Goal: Information Seeking & Learning: Learn about a topic

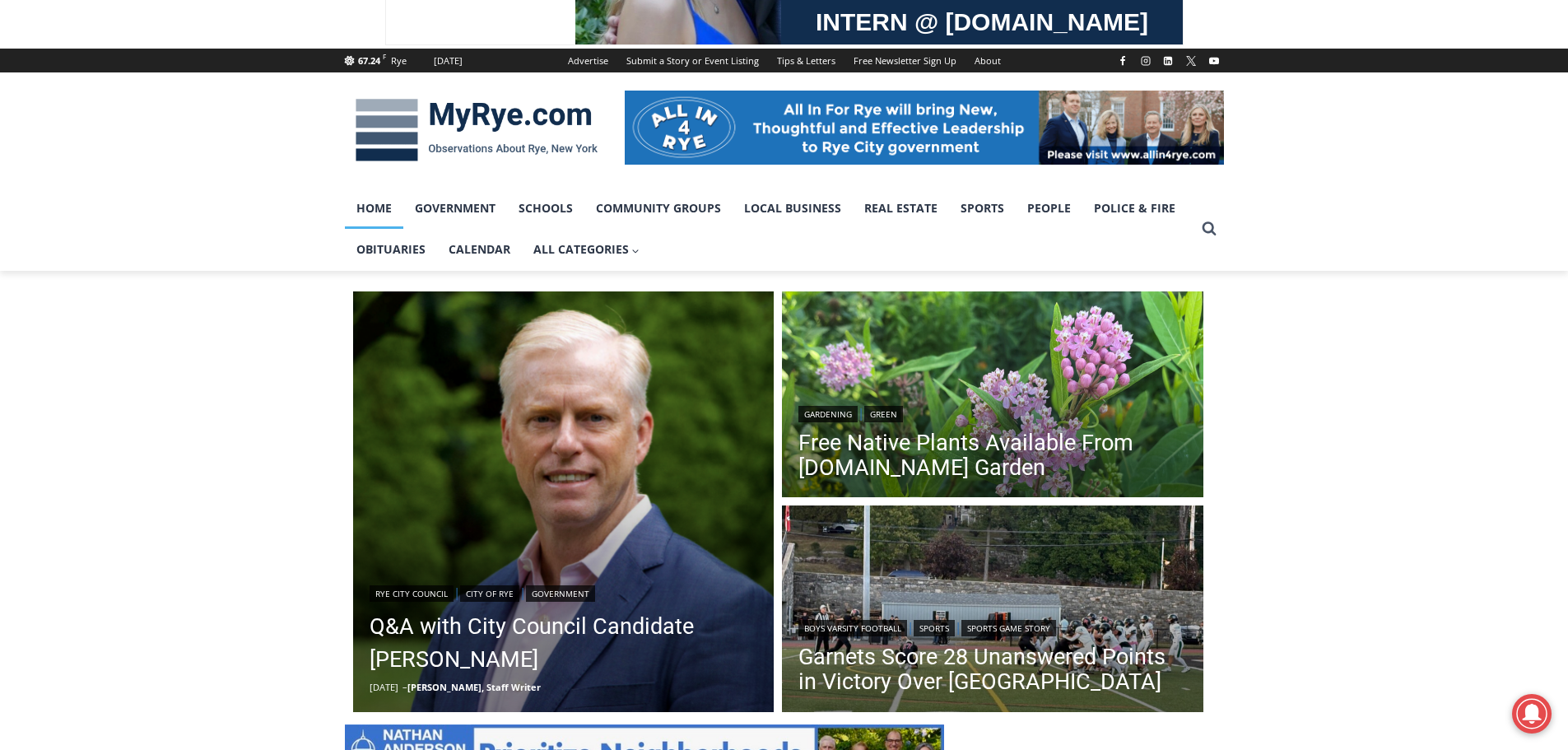
scroll to position [330, 0]
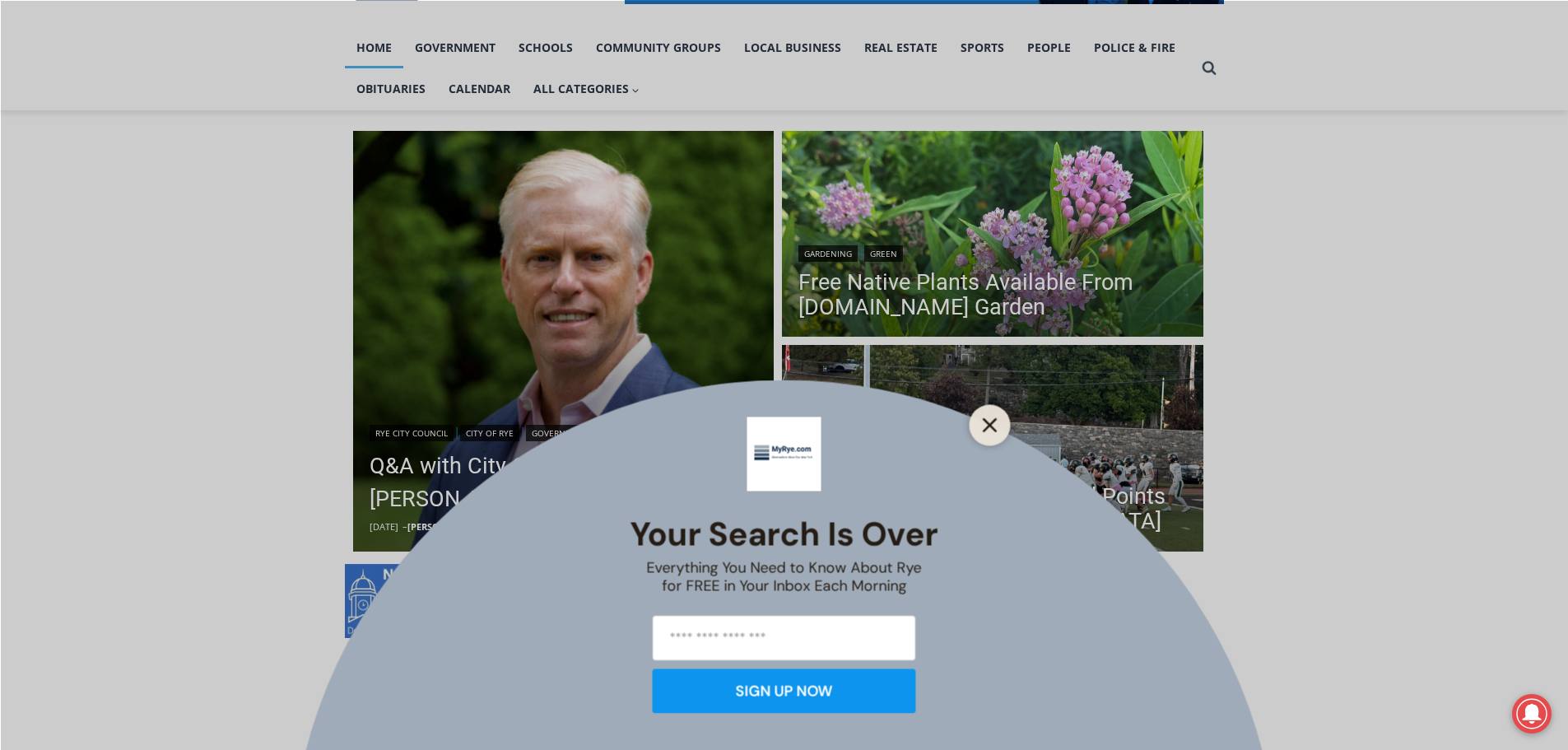
click at [989, 418] on icon "Close" at bounding box center [990, 425] width 14 height 14
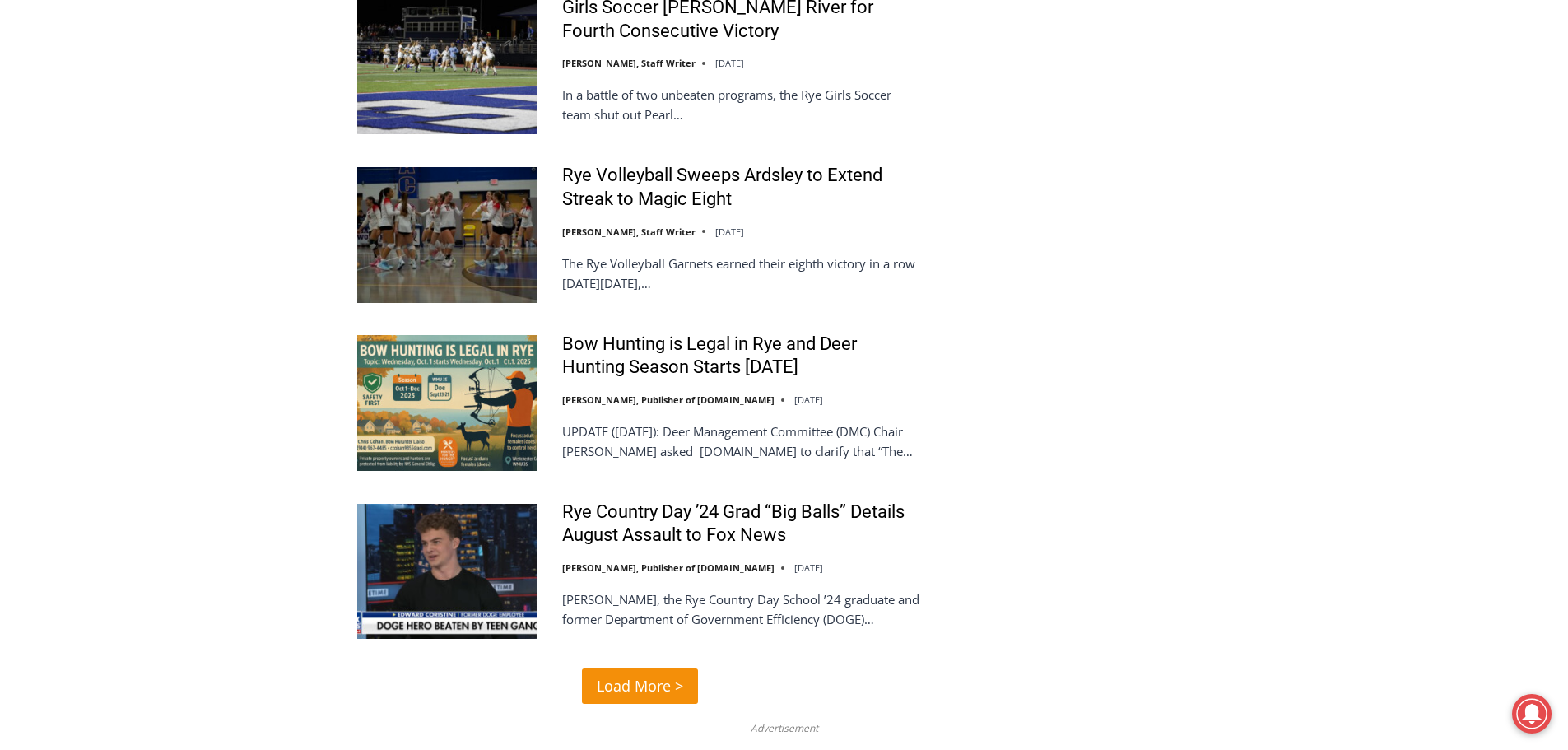
scroll to position [3788, 0]
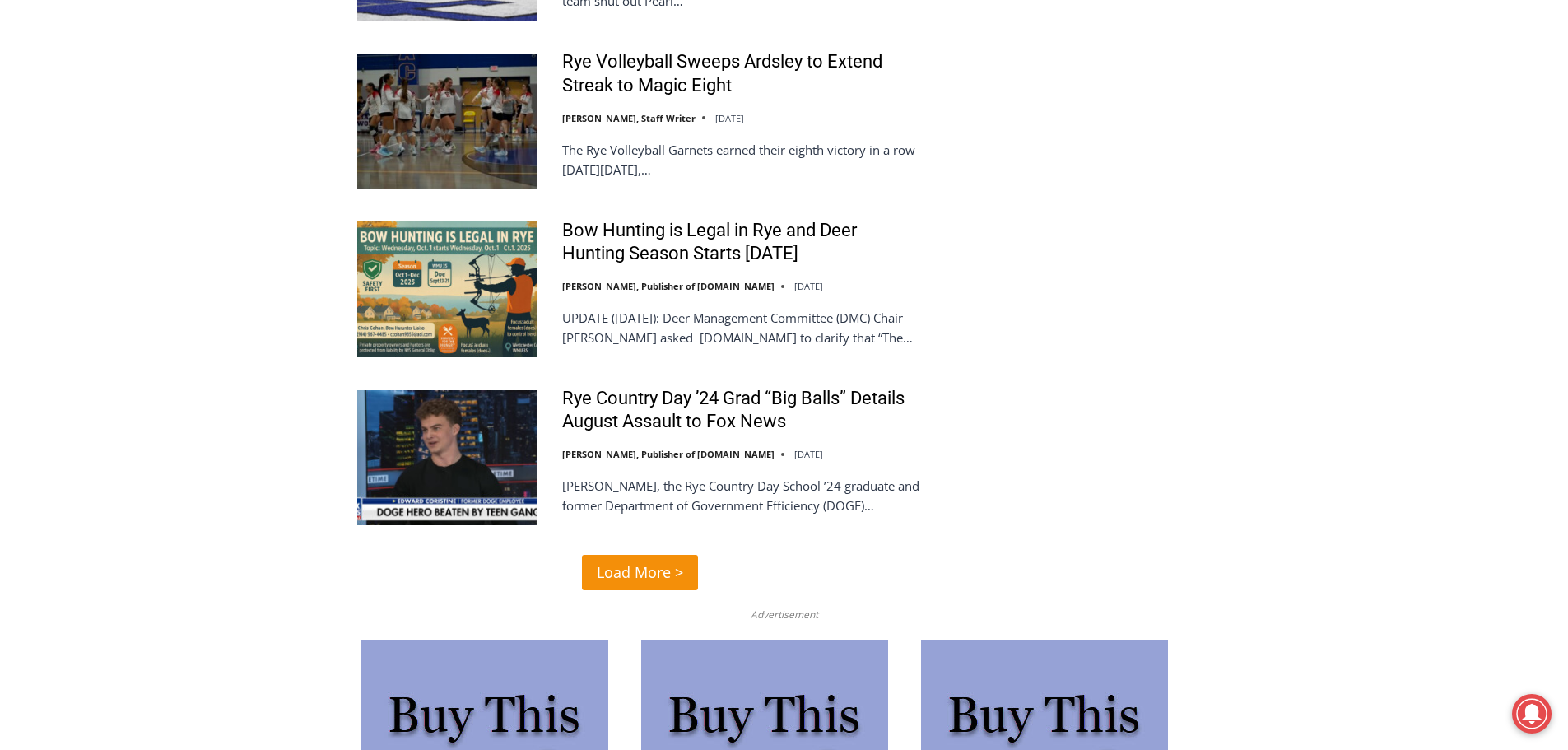
click at [660, 561] on span "Load More >" at bounding box center [640, 572] width 87 height 24
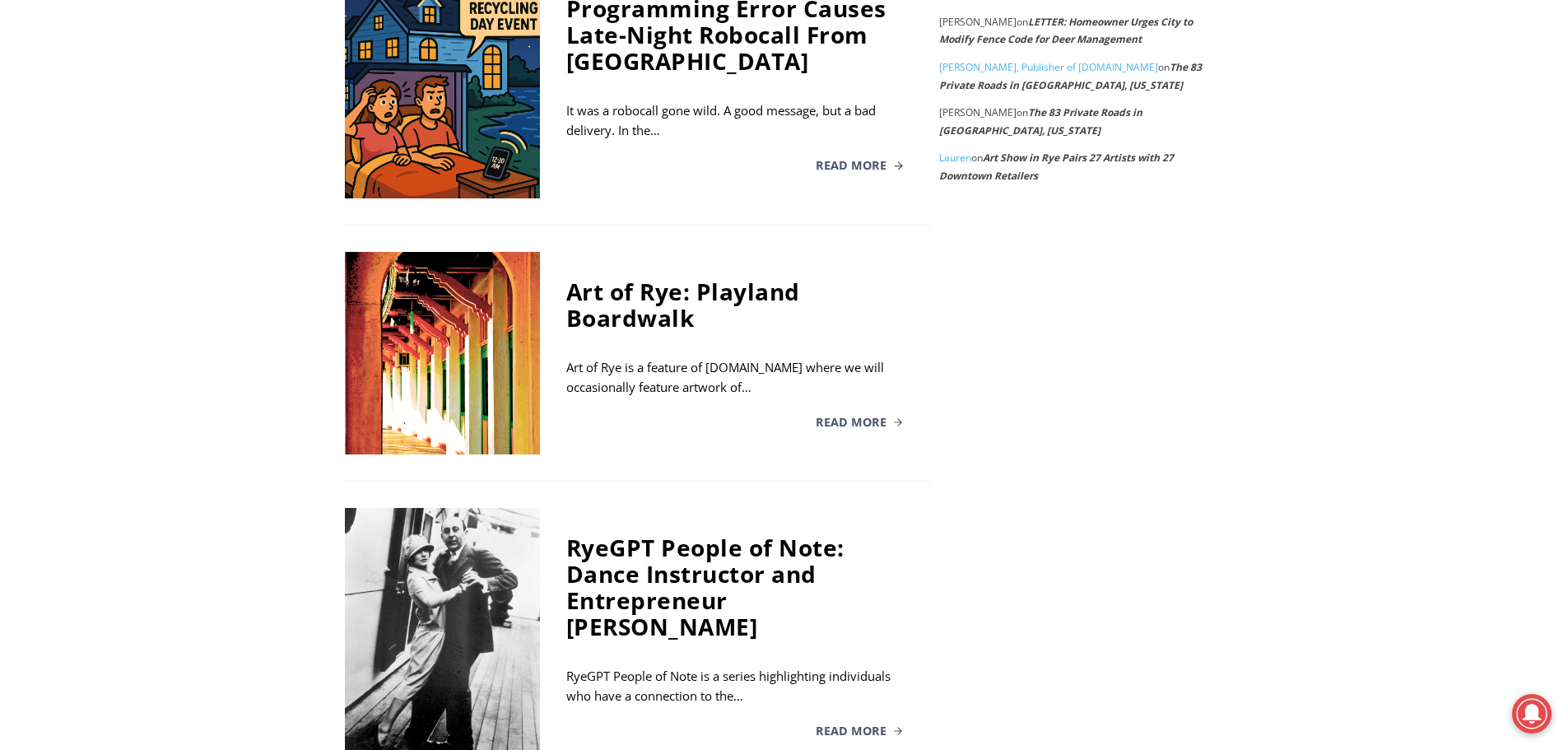
scroll to position [2935, 0]
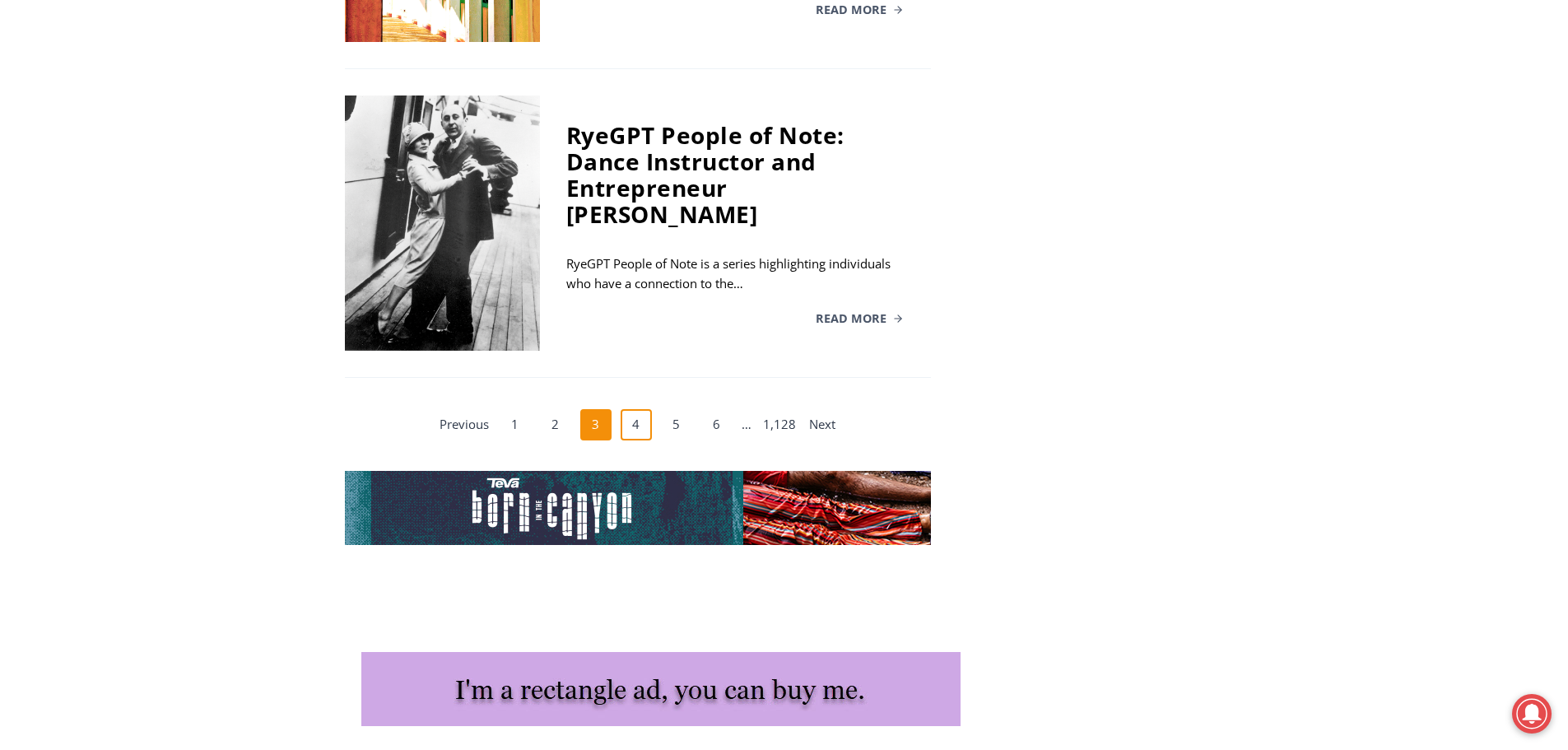
click at [635, 409] on link "4" at bounding box center [636, 425] width 31 height 31
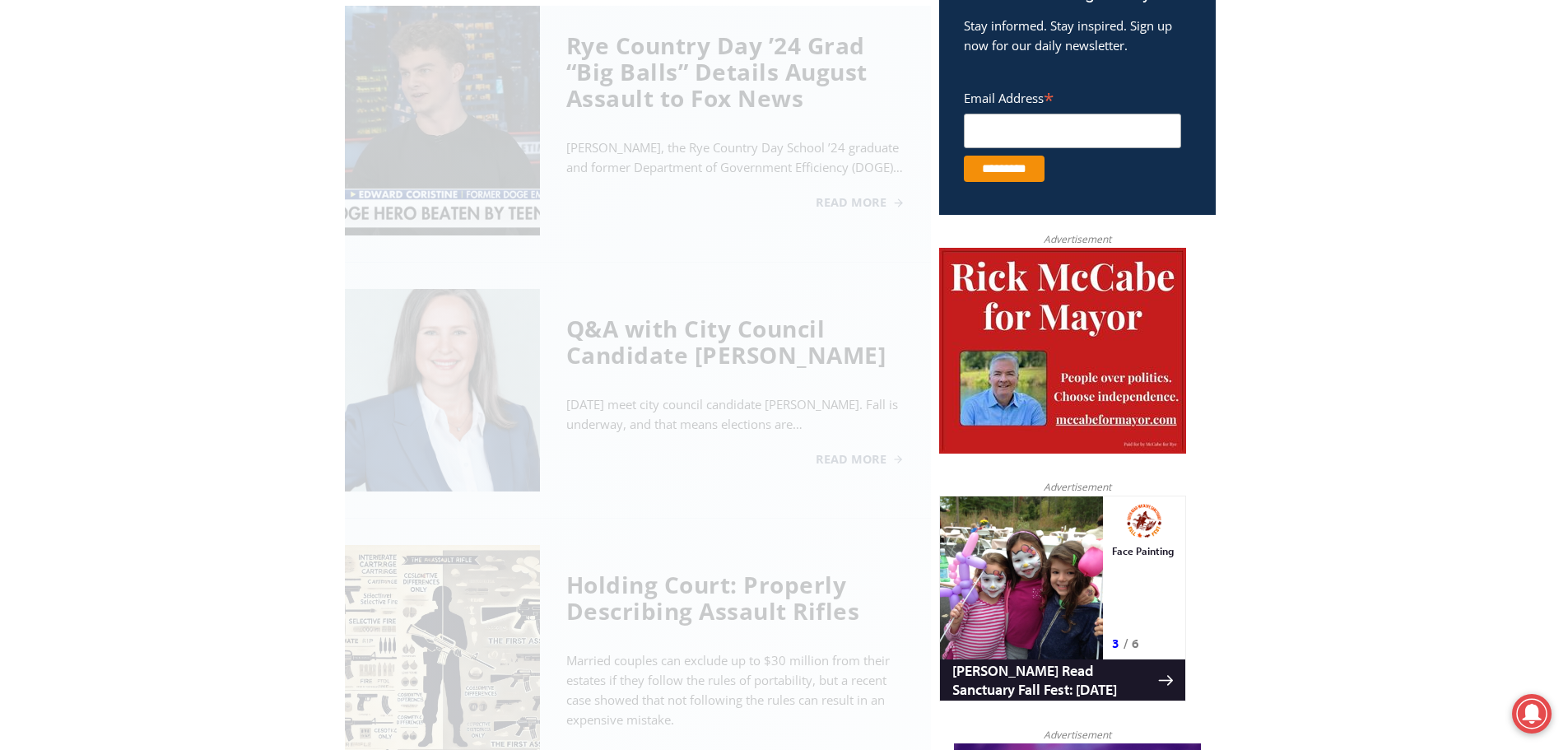
scroll to position [664, 0]
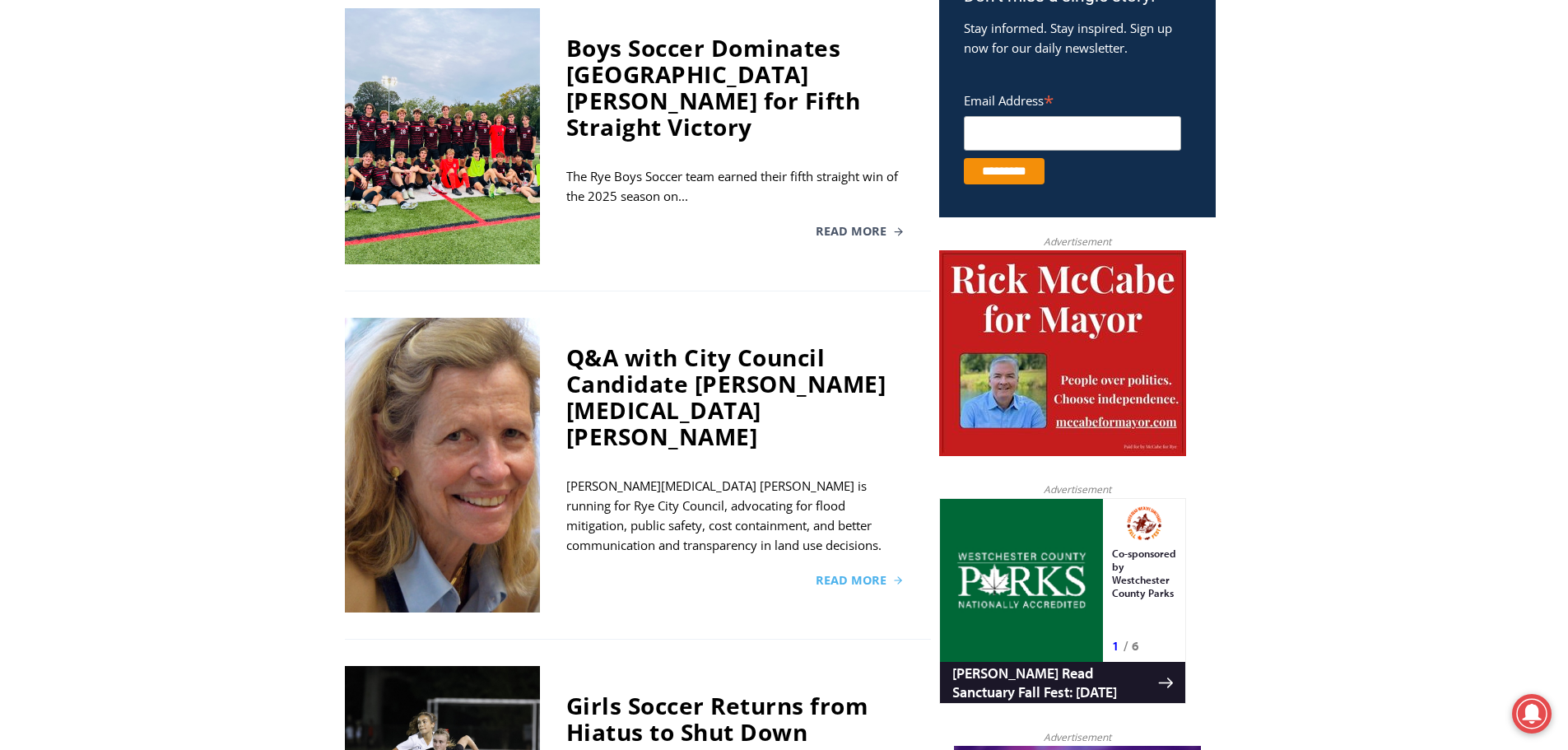
click at [841, 575] on span "Read More" at bounding box center [851, 581] width 70 height 12
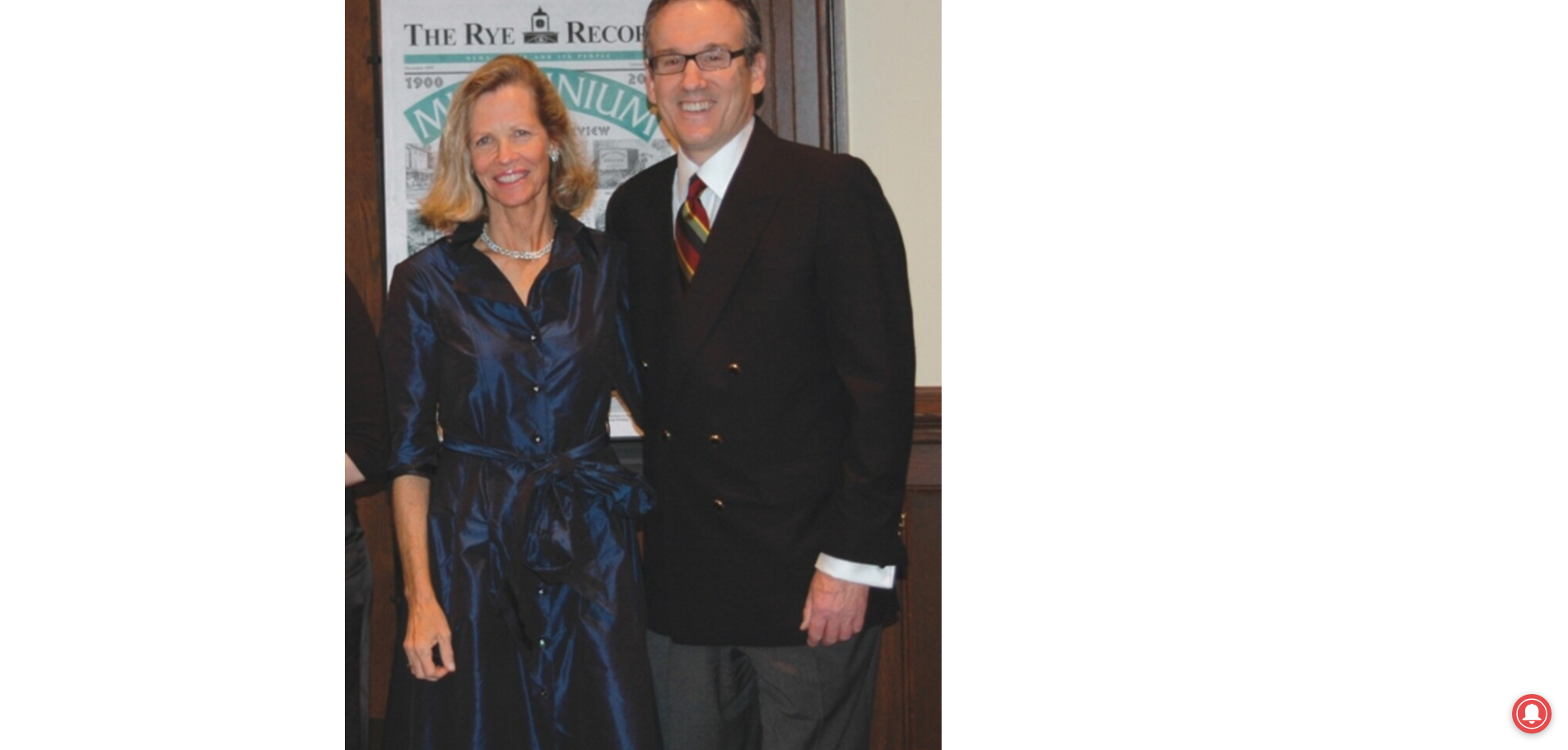
scroll to position [7545, 0]
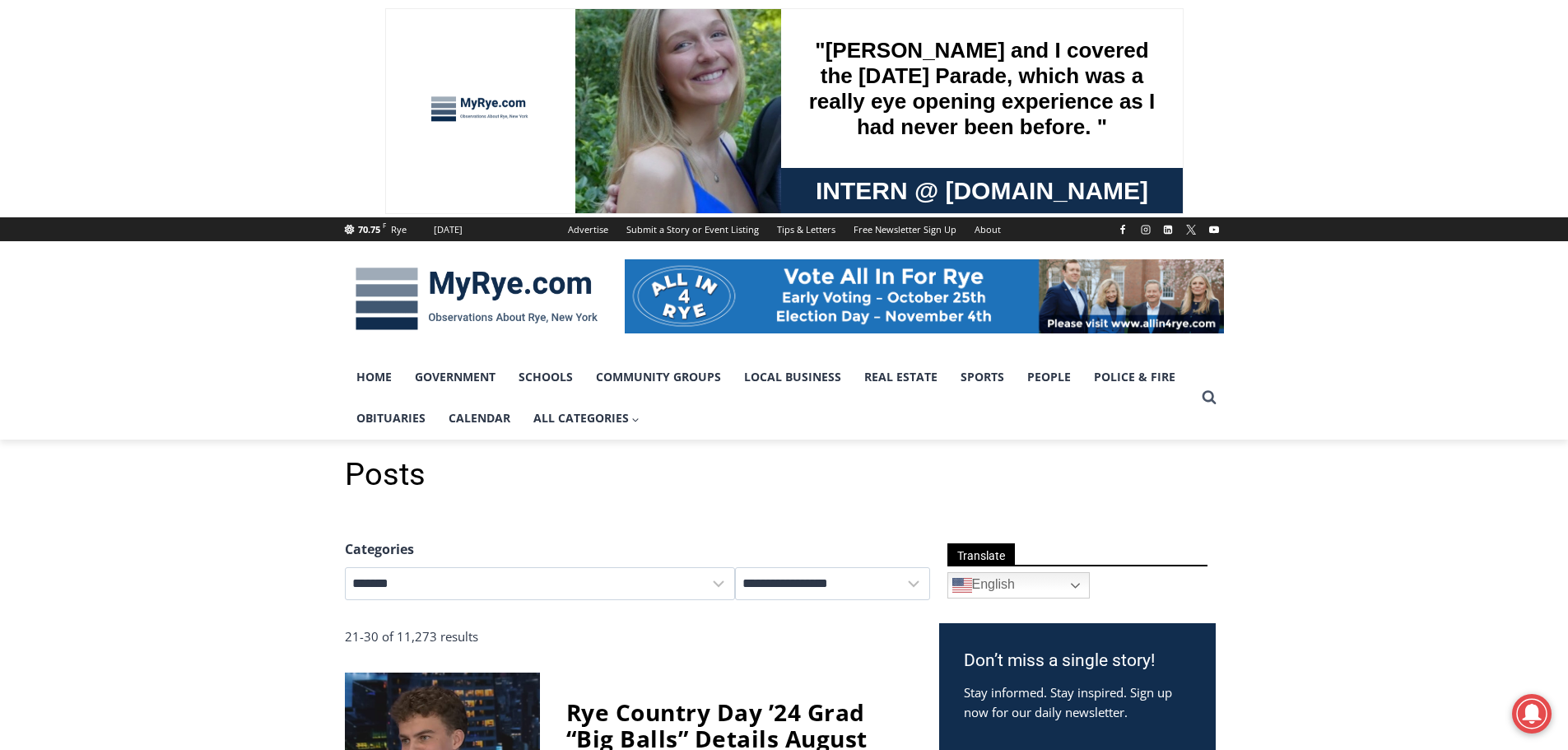
click at [525, 280] on img at bounding box center [476, 299] width 263 height 86
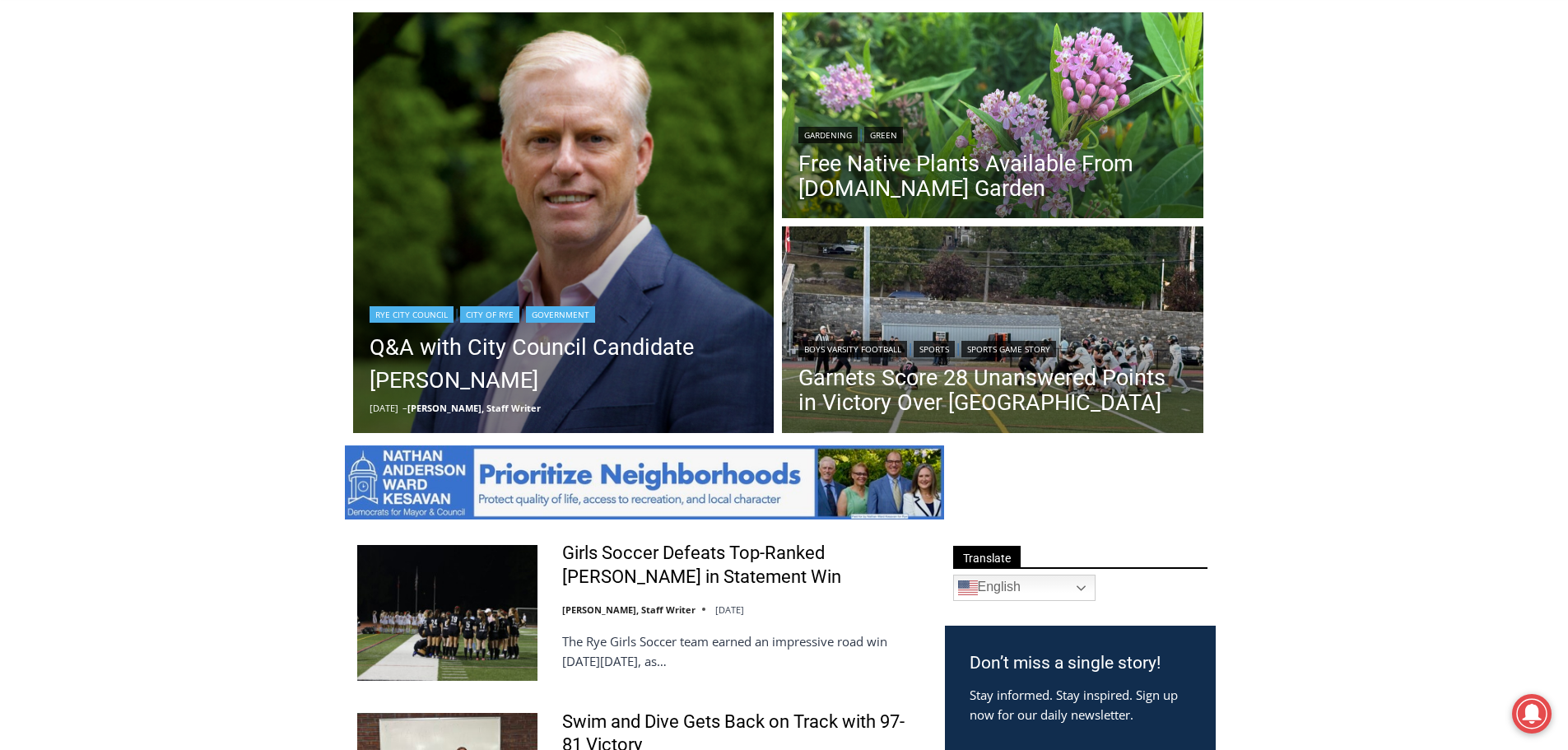
scroll to position [494, 0]
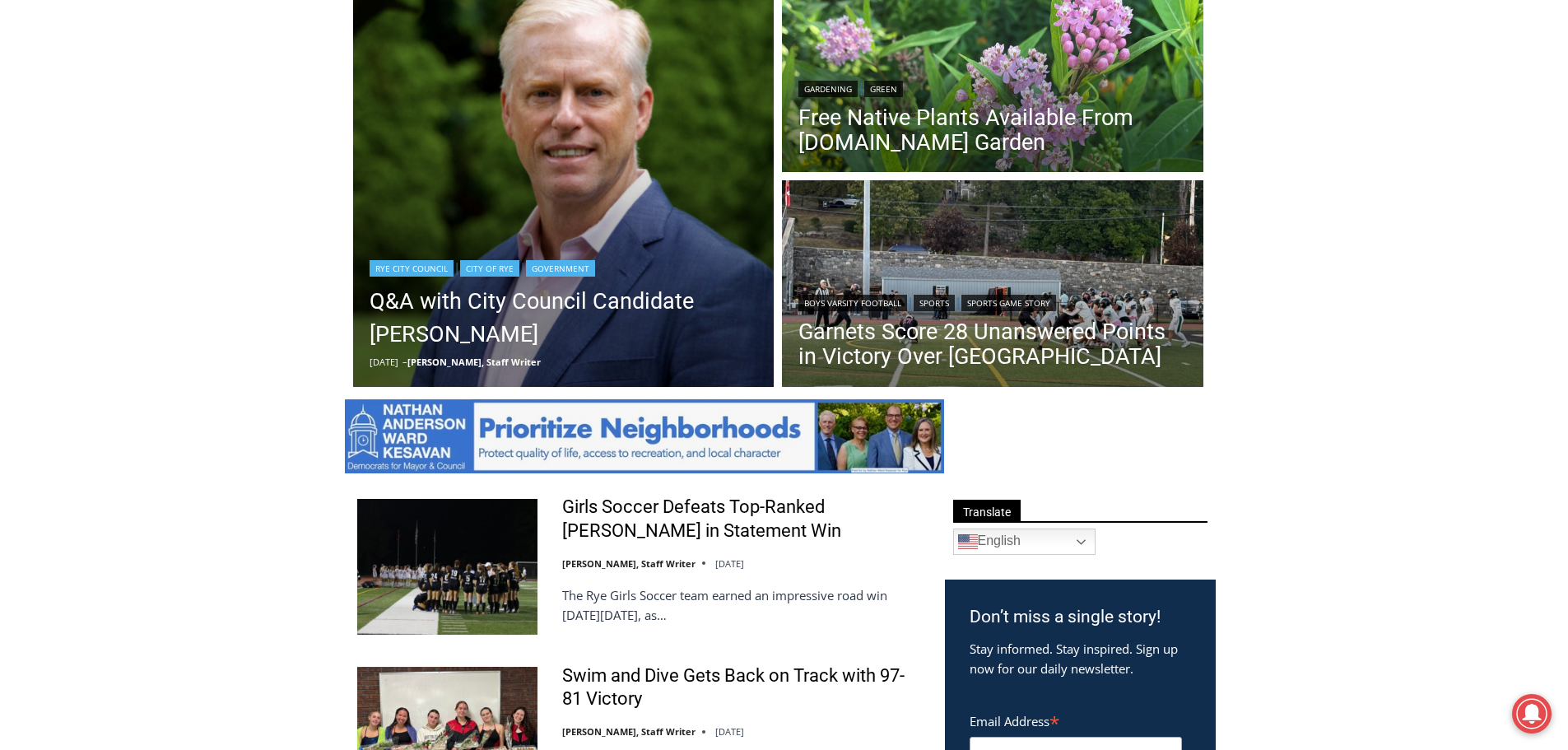
click at [576, 100] on img "Read More Q&A with City Council Candidate James Ward" at bounding box center [564, 177] width 421 height 421
click at [632, 300] on link "Q&A with City Council Candidate [PERSON_NAME]" at bounding box center [564, 318] width 389 height 66
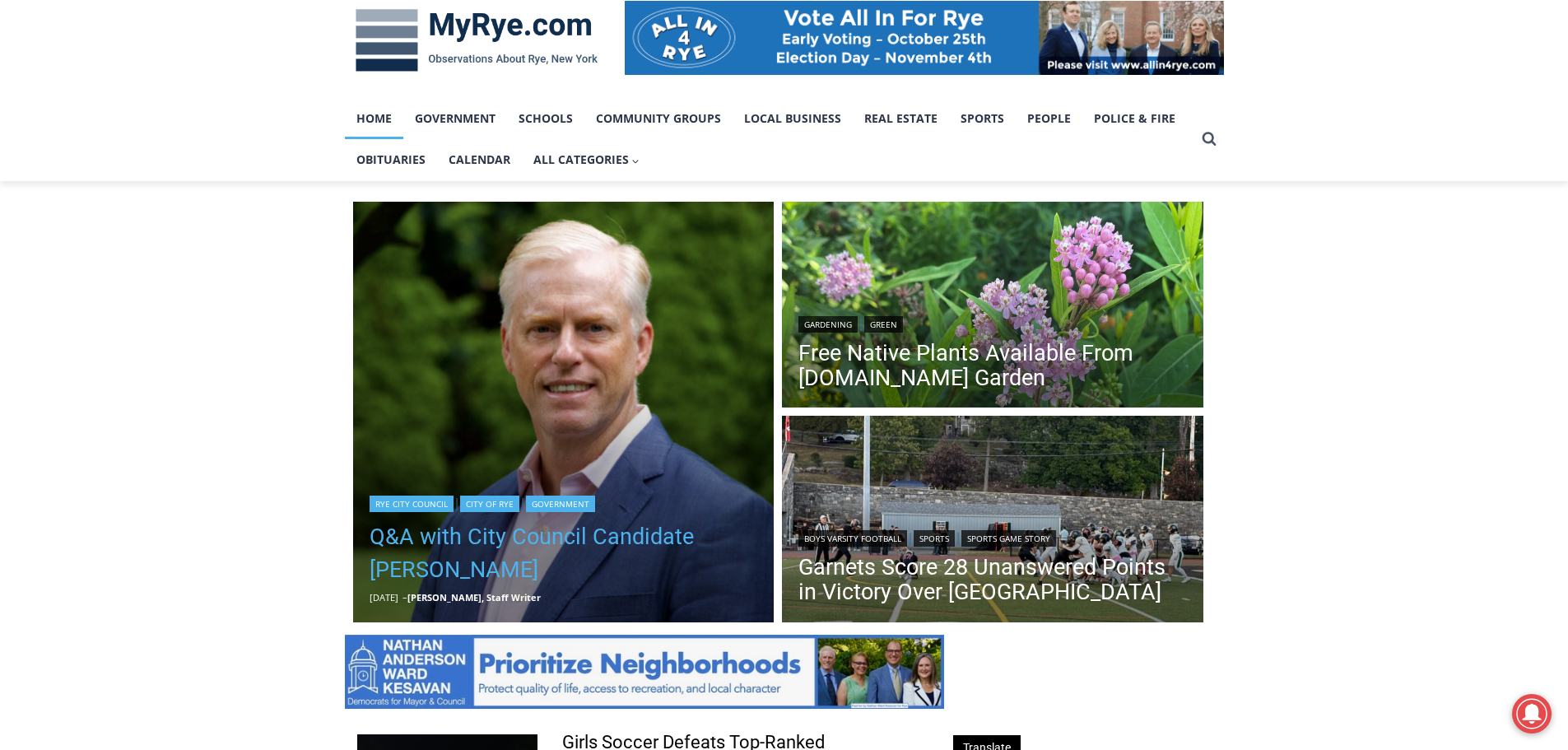
scroll to position [412, 0]
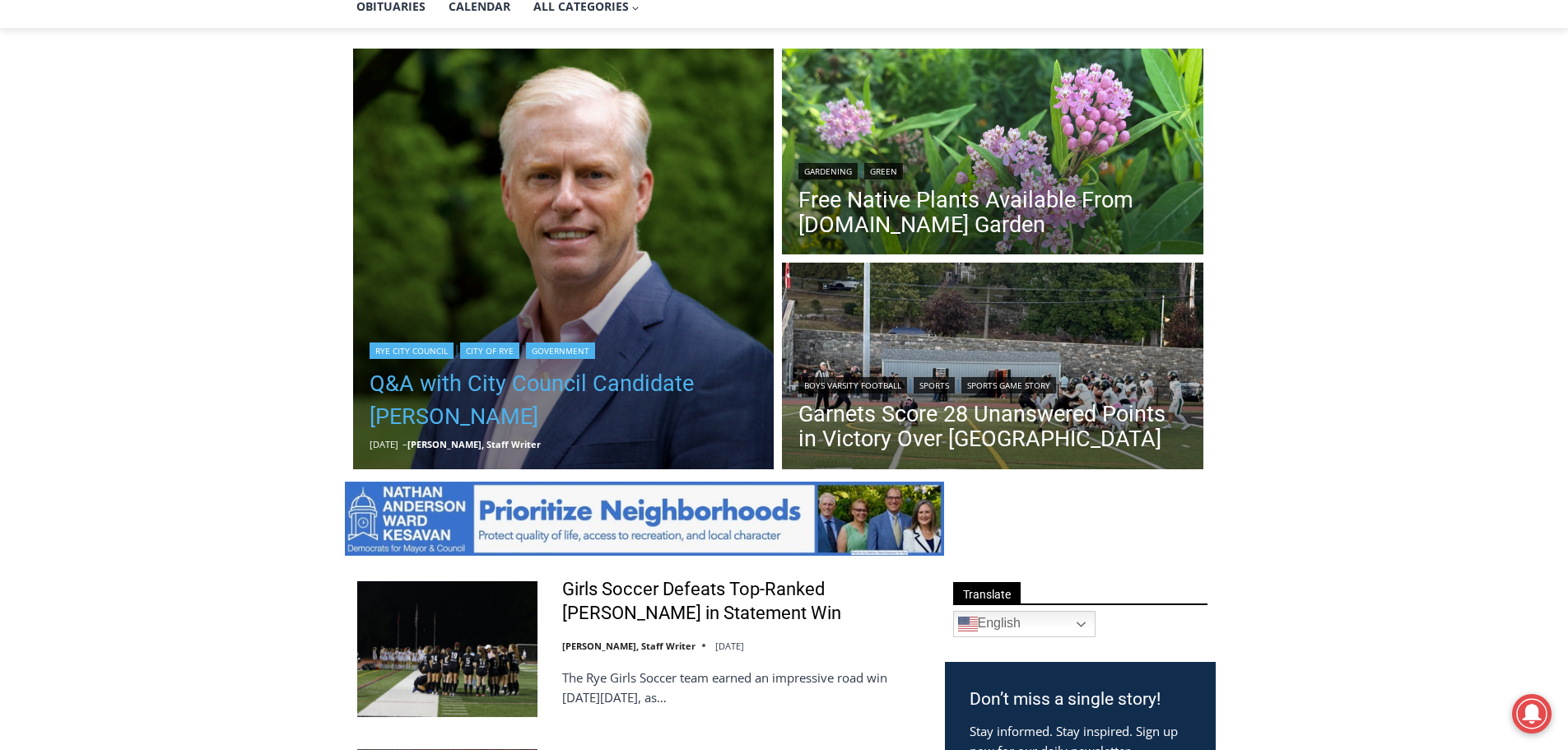
click at [497, 392] on link "Q&A with City Council Candidate [PERSON_NAME]" at bounding box center [564, 400] width 389 height 66
